Goal: Information Seeking & Learning: Learn about a topic

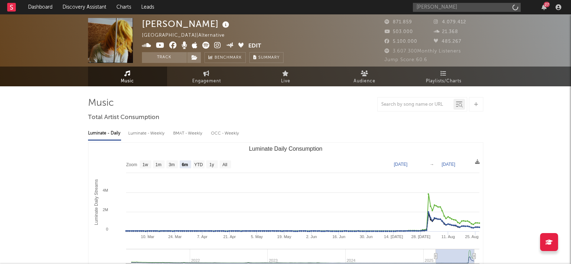
select select "6m"
click at [435, 7] on input "[PERSON_NAME]" at bounding box center [467, 7] width 108 height 9
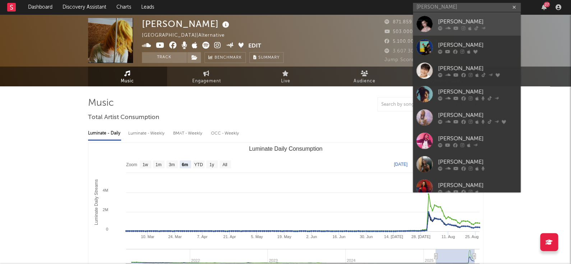
type input "[PERSON_NAME]"
click at [477, 29] on icon at bounding box center [476, 28] width 4 height 4
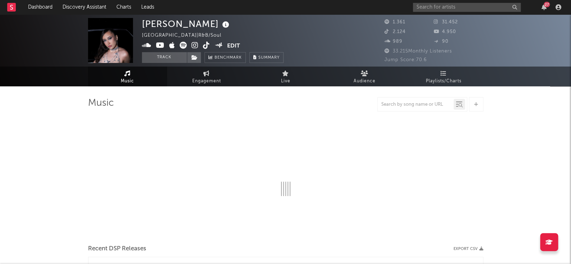
select select "6m"
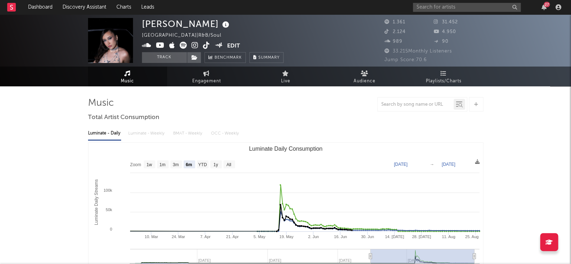
click at [449, 12] on div "27" at bounding box center [488, 7] width 151 height 14
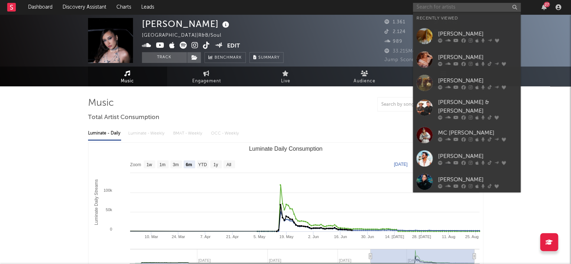
click at [452, 7] on input "text" at bounding box center [467, 7] width 108 height 9
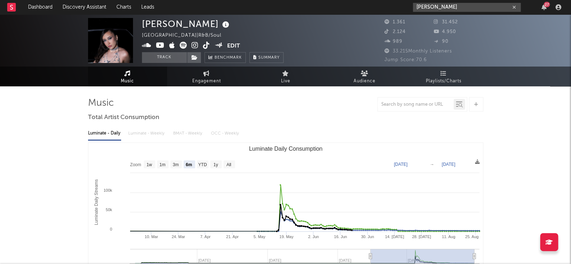
click at [488, 8] on input "[PERSON_NAME]" at bounding box center [467, 7] width 108 height 9
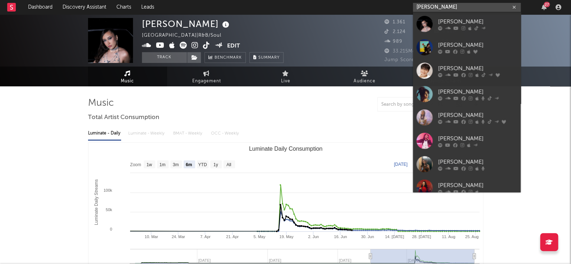
click at [488, 8] on input "[PERSON_NAME]" at bounding box center [467, 7] width 108 height 9
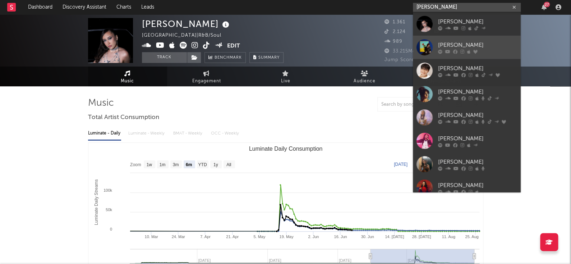
type input "[PERSON_NAME]"
click at [494, 40] on link "[PERSON_NAME]" at bounding box center [467, 47] width 108 height 23
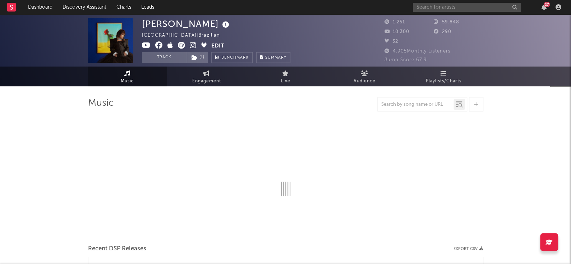
click at [325, 33] on div "[PERSON_NAME] | Brazilian Edit Track ( 1 ) Benchmark Summary" at bounding box center [258, 40] width 233 height 45
select select "1w"
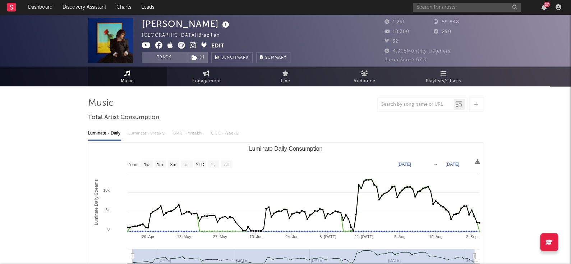
click at [180, 46] on icon at bounding box center [181, 45] width 7 height 7
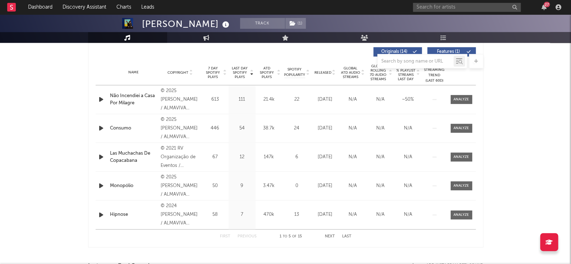
scroll to position [662, 0]
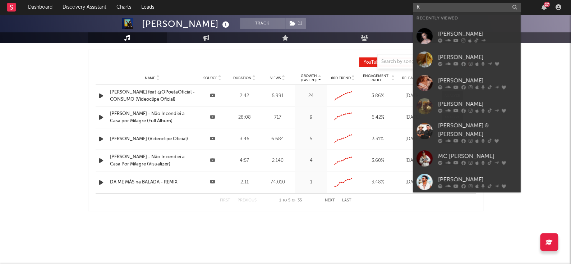
click at [448, 5] on input "R" at bounding box center [467, 7] width 108 height 9
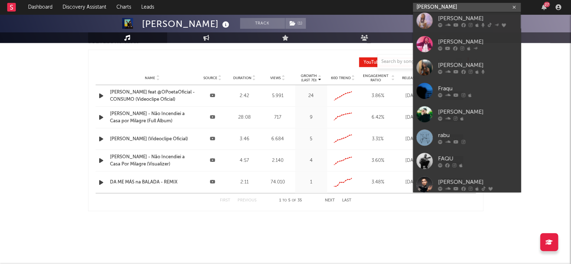
scroll to position [170, 0]
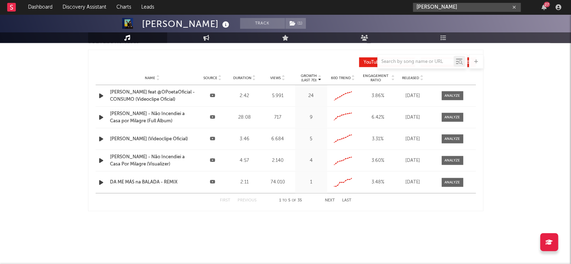
click at [455, 6] on input "[PERSON_NAME]" at bounding box center [467, 7] width 108 height 9
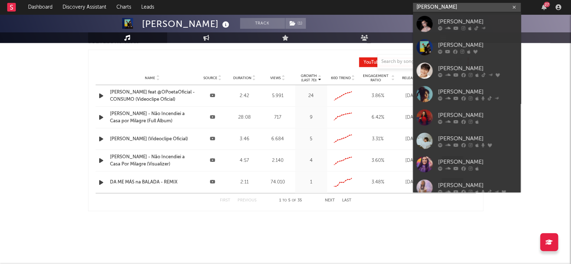
click at [455, 6] on input "[PERSON_NAME]" at bounding box center [467, 7] width 108 height 9
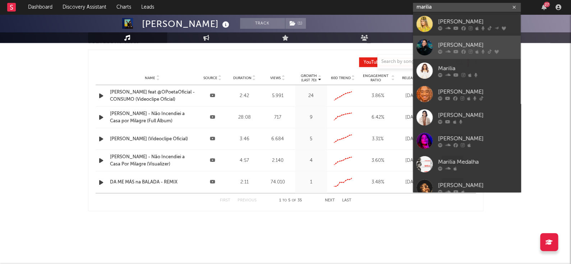
type input "marilia"
click at [475, 45] on div "[PERSON_NAME]" at bounding box center [477, 45] width 79 height 9
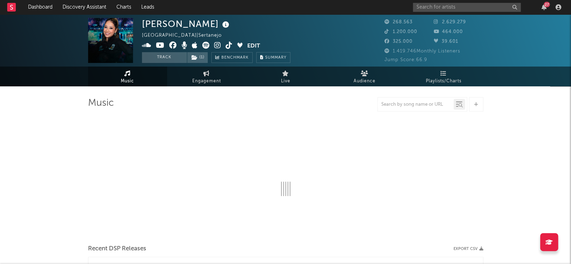
click at [123, 38] on img at bounding box center [110, 40] width 45 height 45
click at [123, 37] on img at bounding box center [110, 40] width 45 height 45
select select "6m"
